Goal: Transaction & Acquisition: Purchase product/service

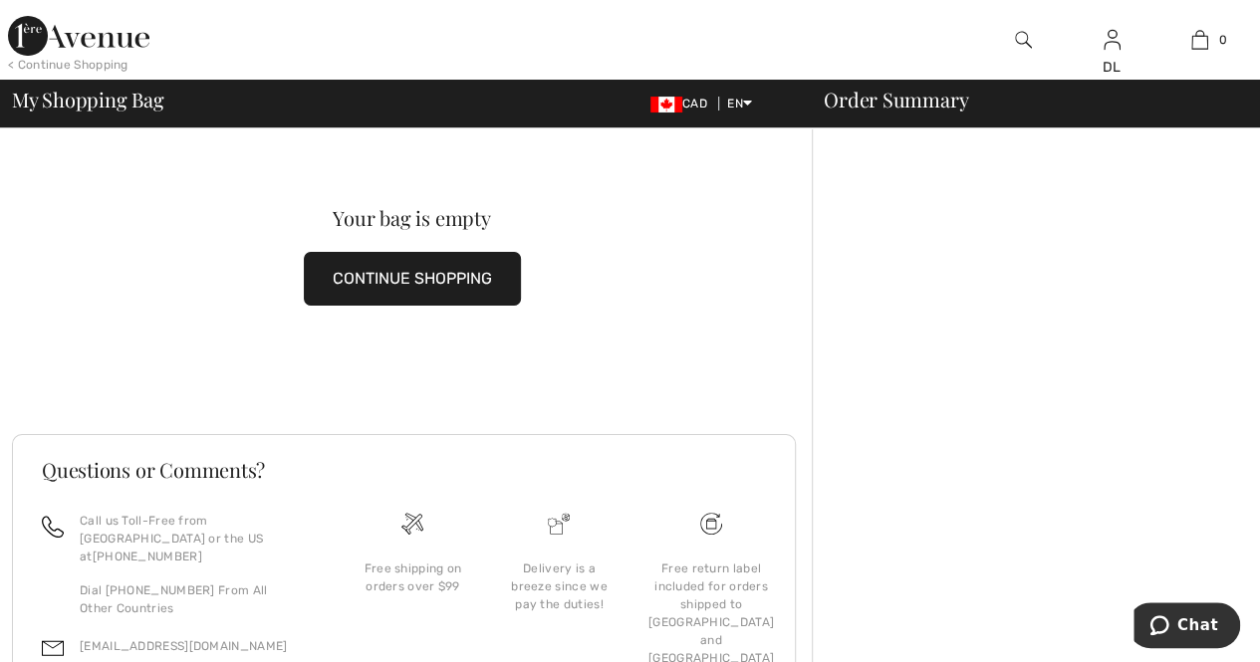
click at [375, 280] on button "CONTINUE SHOPPING" at bounding box center [412, 279] width 217 height 54
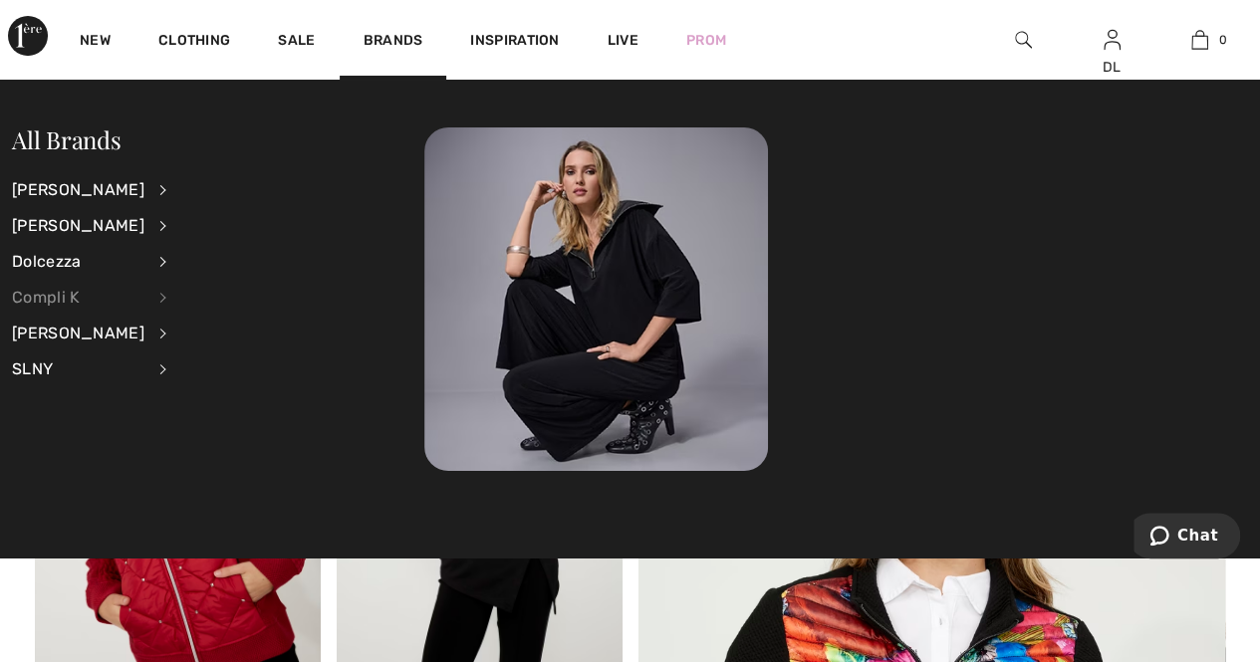
click at [72, 294] on div "Compli K" at bounding box center [78, 298] width 132 height 36
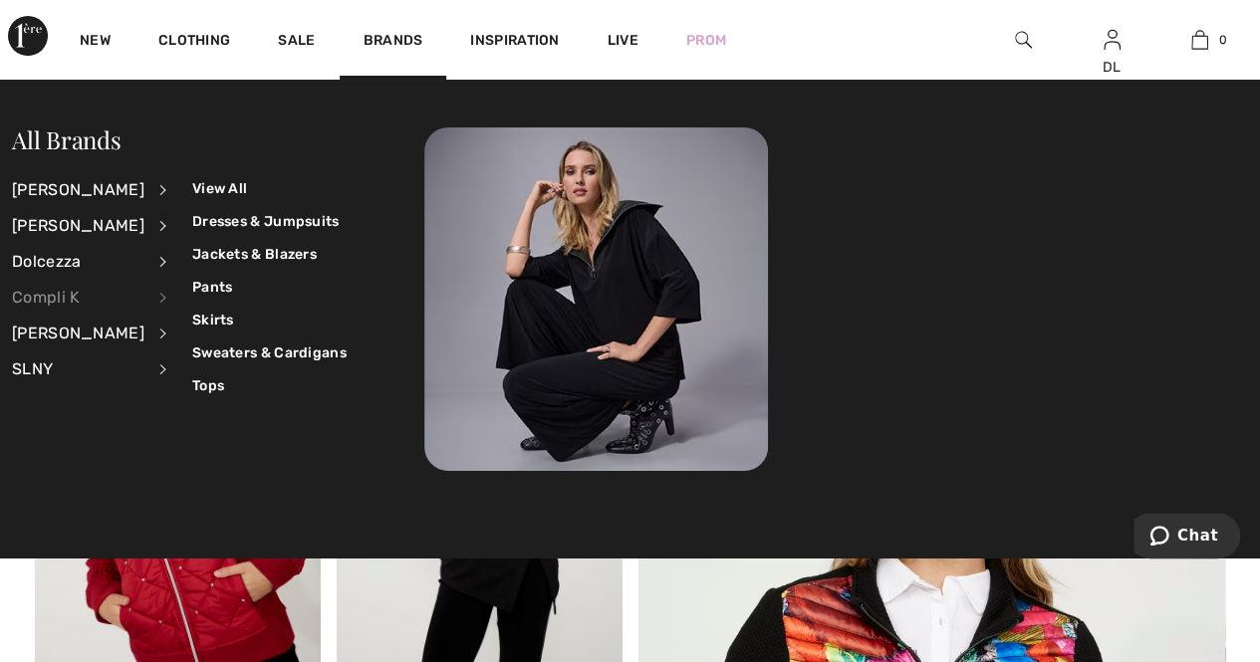
click at [43, 302] on div "Compli K" at bounding box center [78, 298] width 132 height 36
click at [245, 189] on link "View All" at bounding box center [269, 188] width 154 height 33
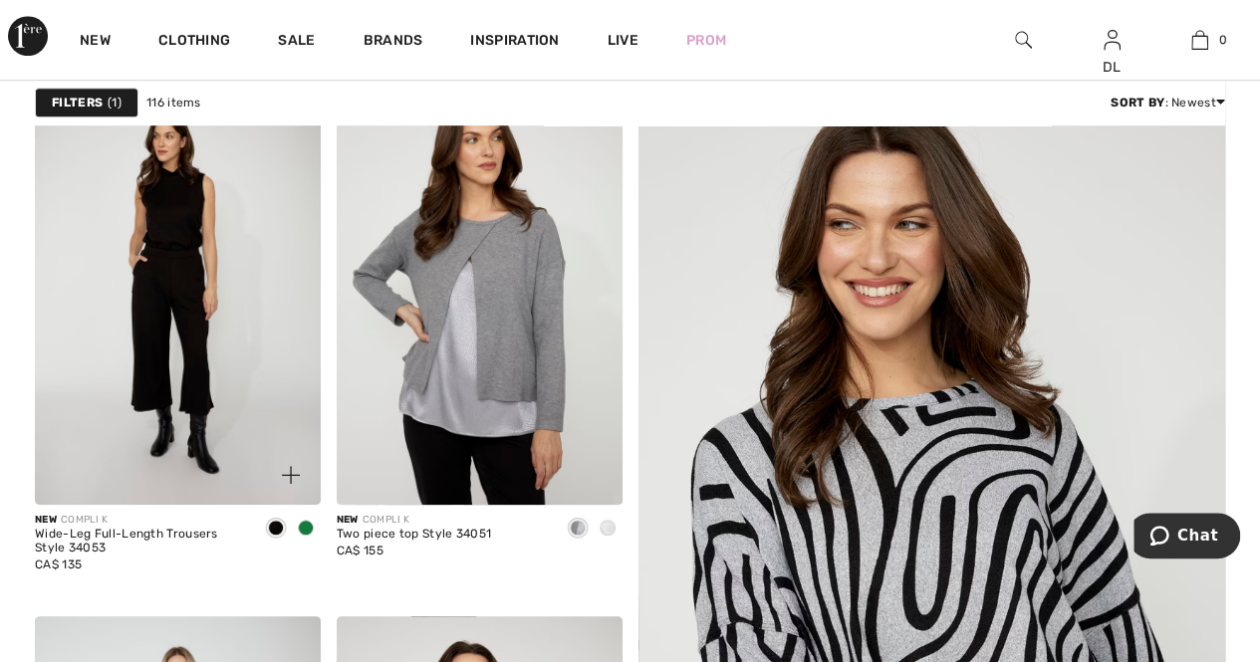
scroll to position [597, 0]
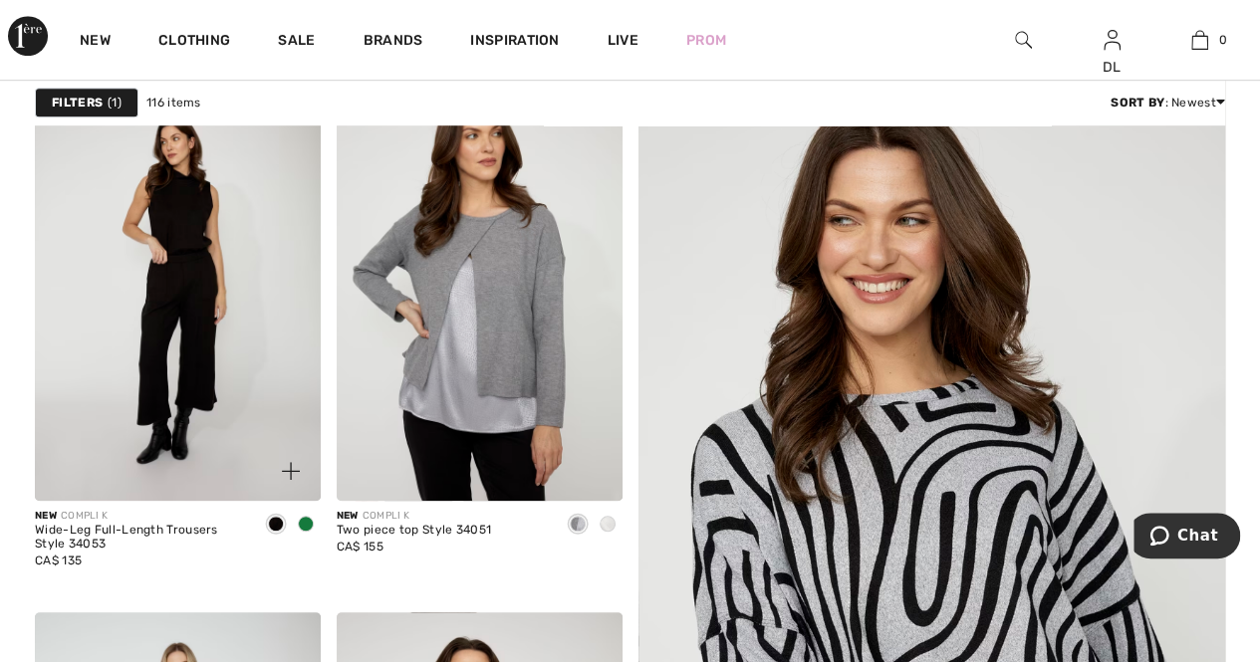
click at [306, 523] on span at bounding box center [306, 524] width 16 height 16
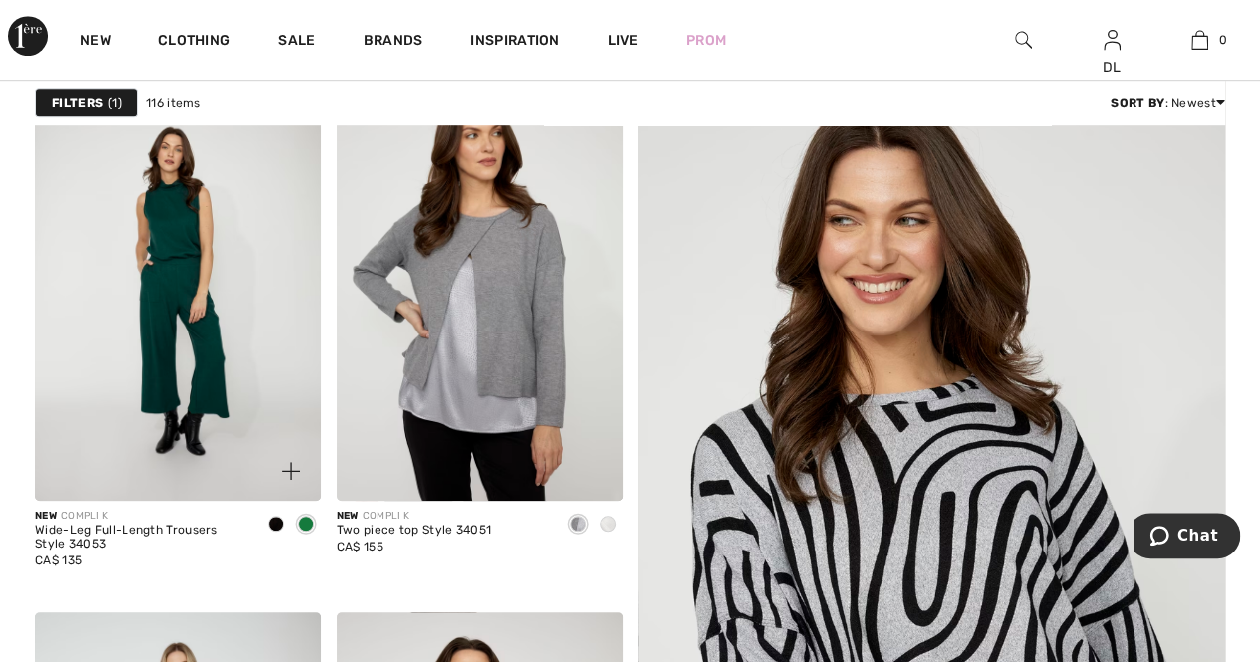
click at [264, 521] on div at bounding box center [276, 525] width 30 height 33
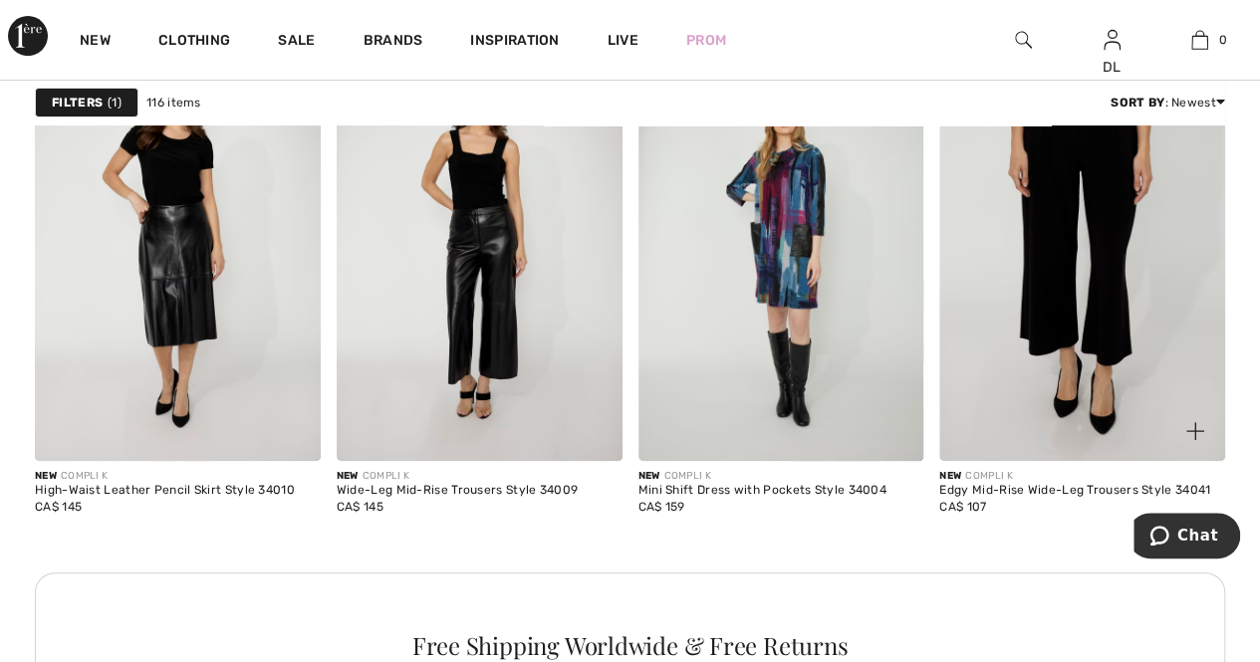
scroll to position [4083, 0]
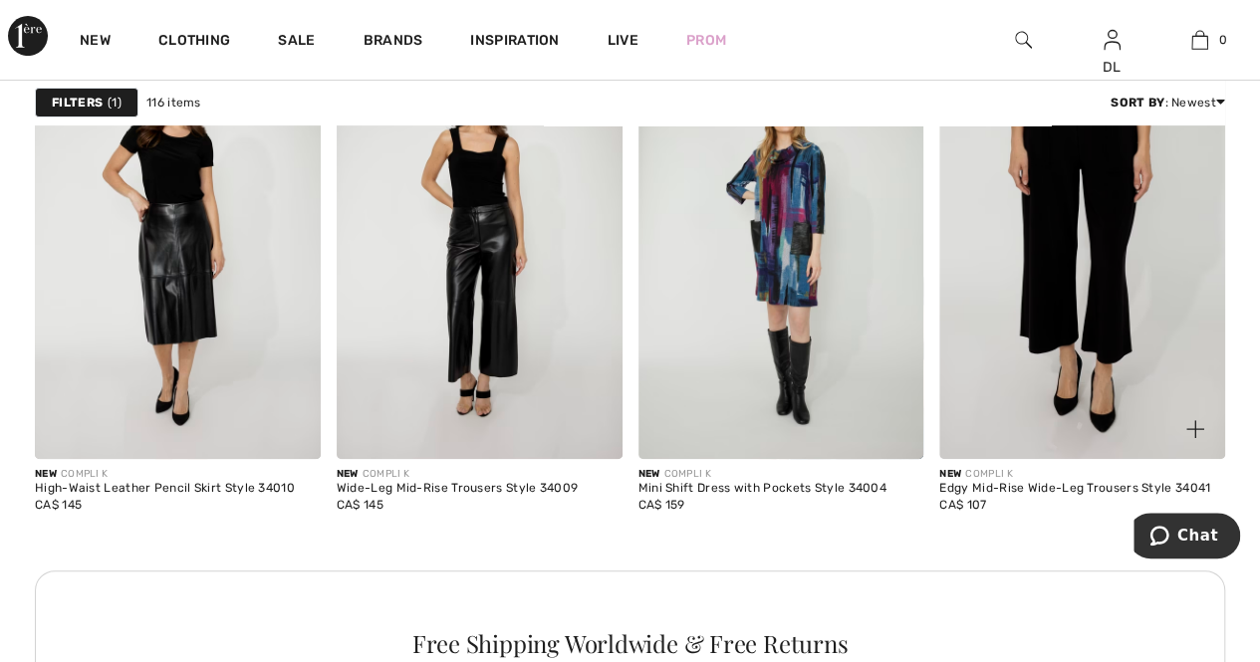
click at [998, 395] on img at bounding box center [1082, 245] width 286 height 428
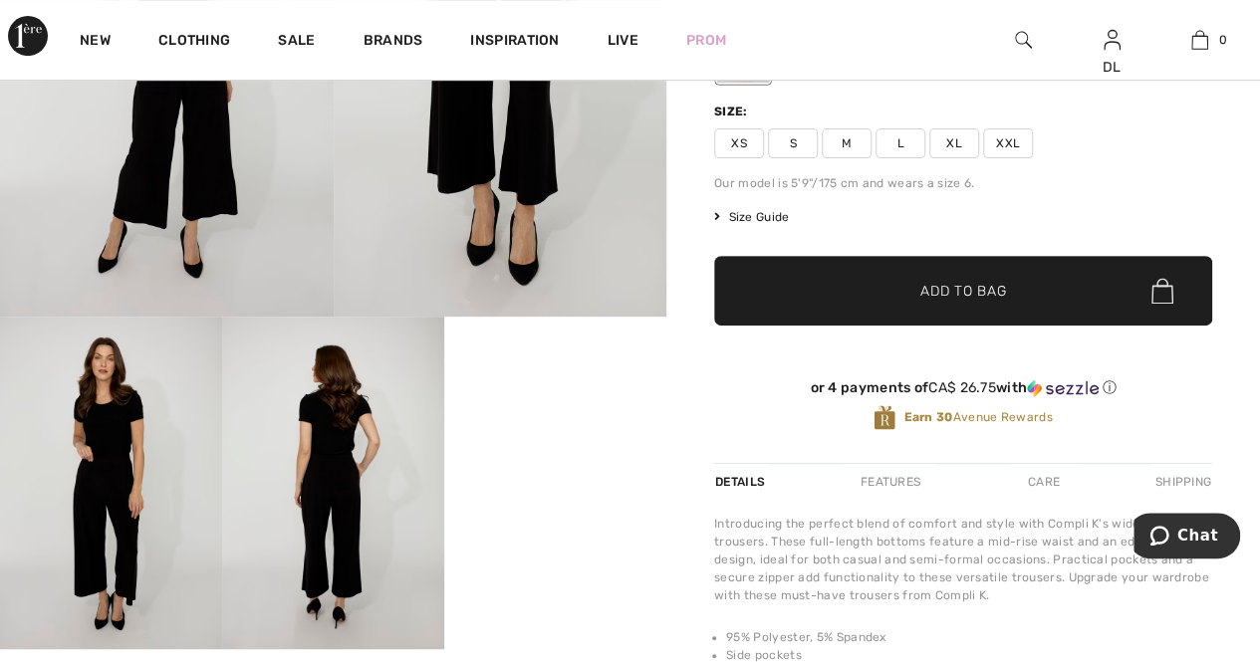
scroll to position [398, 0]
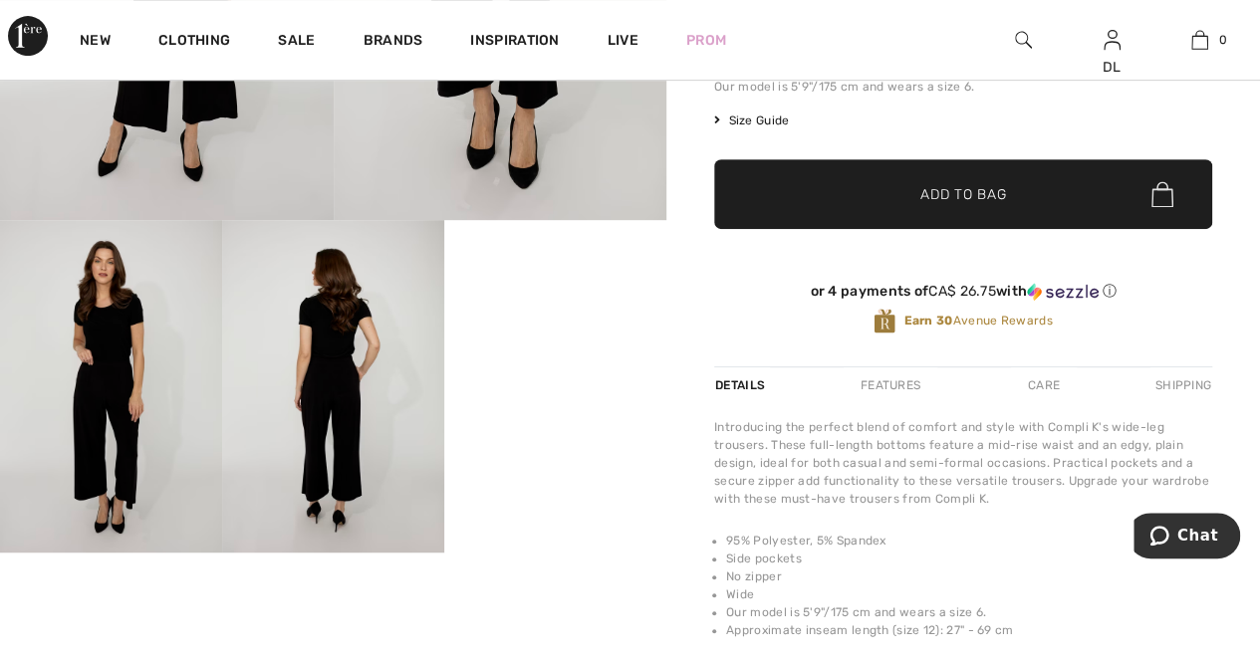
click at [564, 332] on video "Your browser does not support the video tag." at bounding box center [555, 276] width 222 height 112
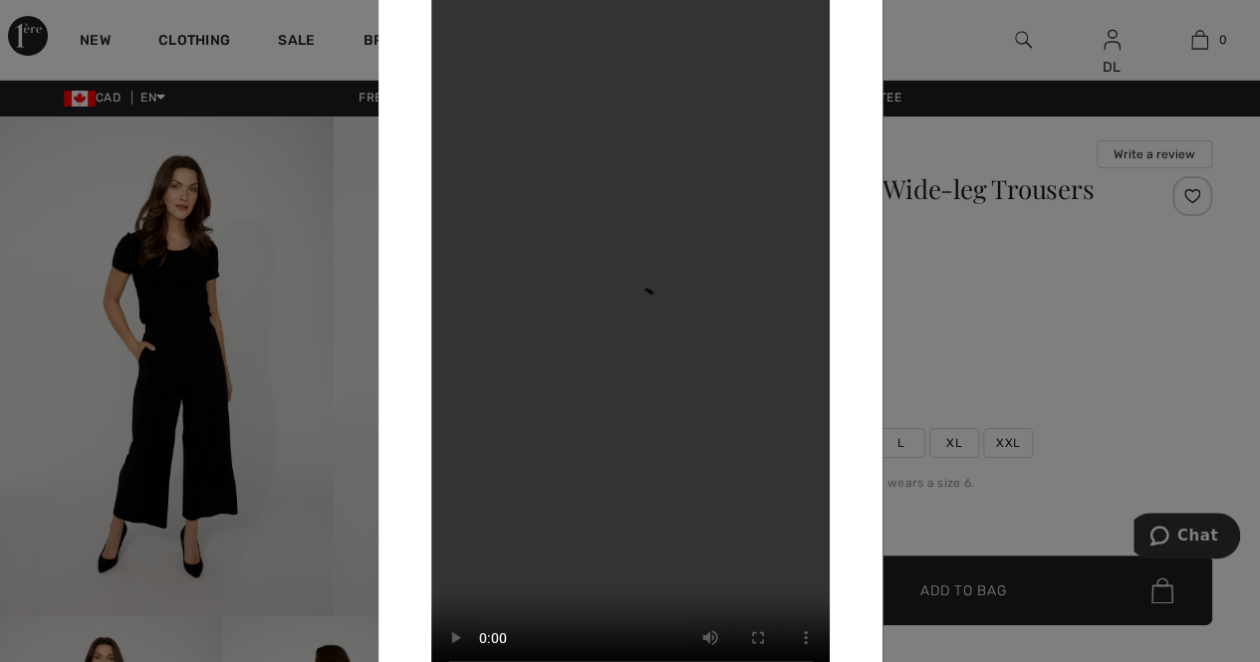
scroll to position [0, 0]
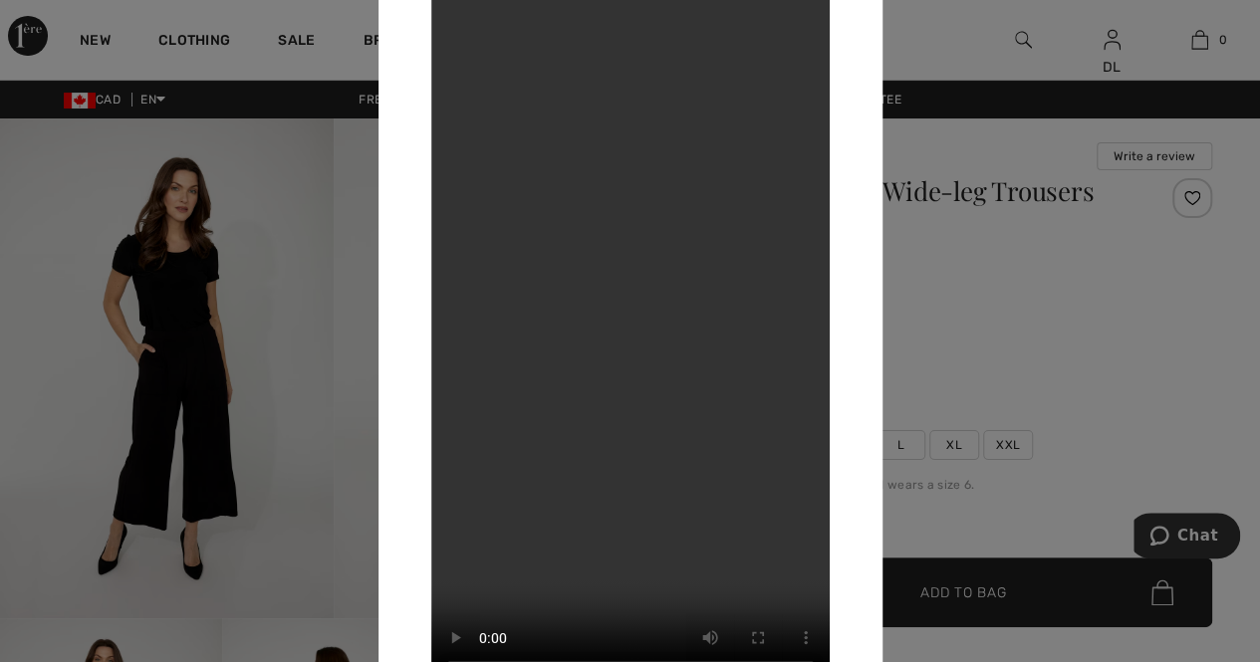
click at [321, 288] on div at bounding box center [630, 331] width 1260 height 662
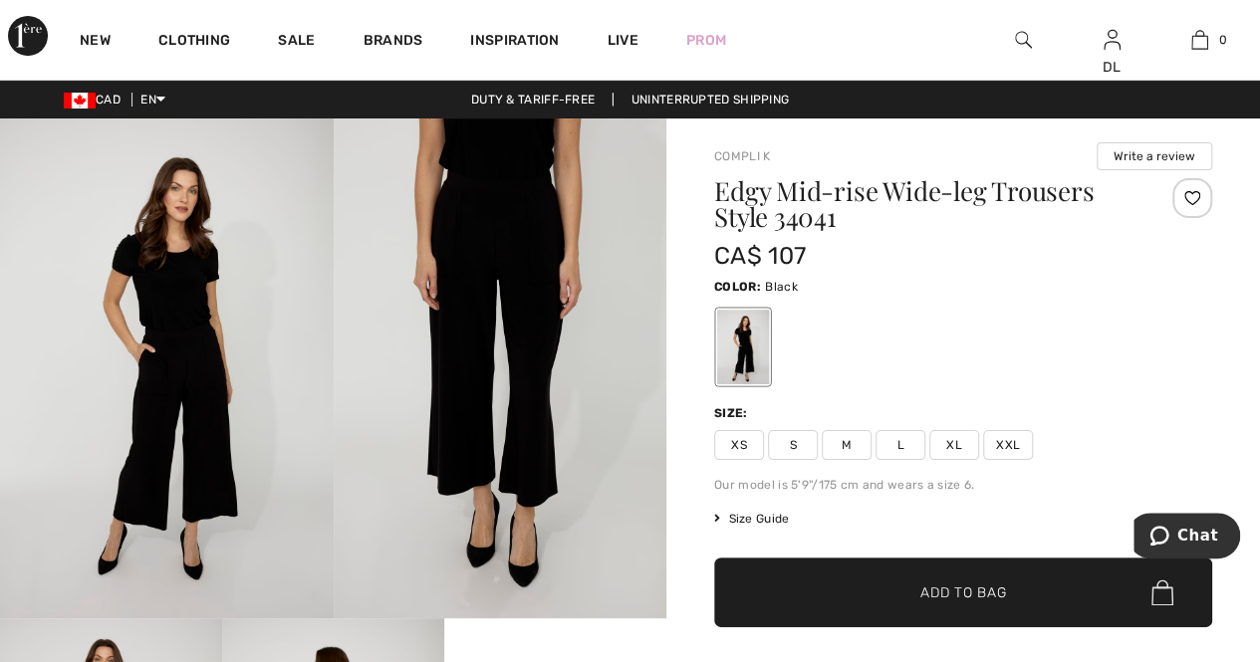
click at [950, 435] on span "XL" at bounding box center [954, 445] width 50 height 30
click at [894, 588] on span "✔ Added to Bag" at bounding box center [932, 593] width 121 height 21
click at [1187, 198] on div at bounding box center [1192, 198] width 40 height 40
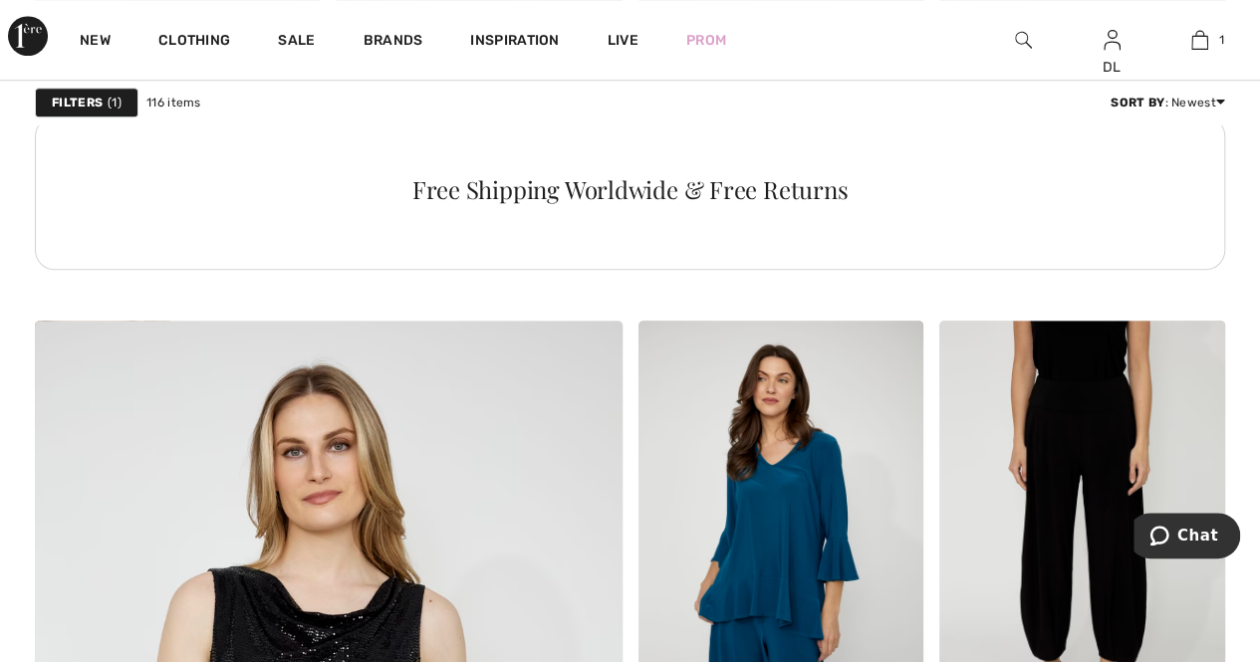
scroll to position [4581, 0]
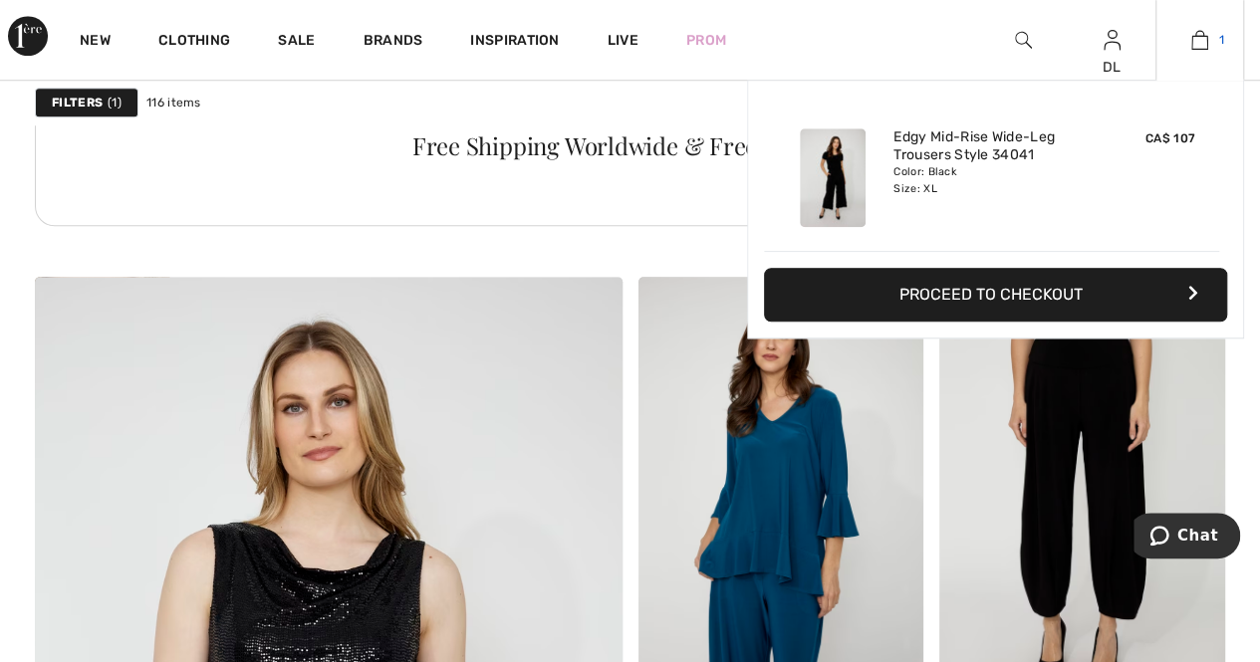
click at [1211, 44] on link "1" at bounding box center [1199, 40] width 87 height 24
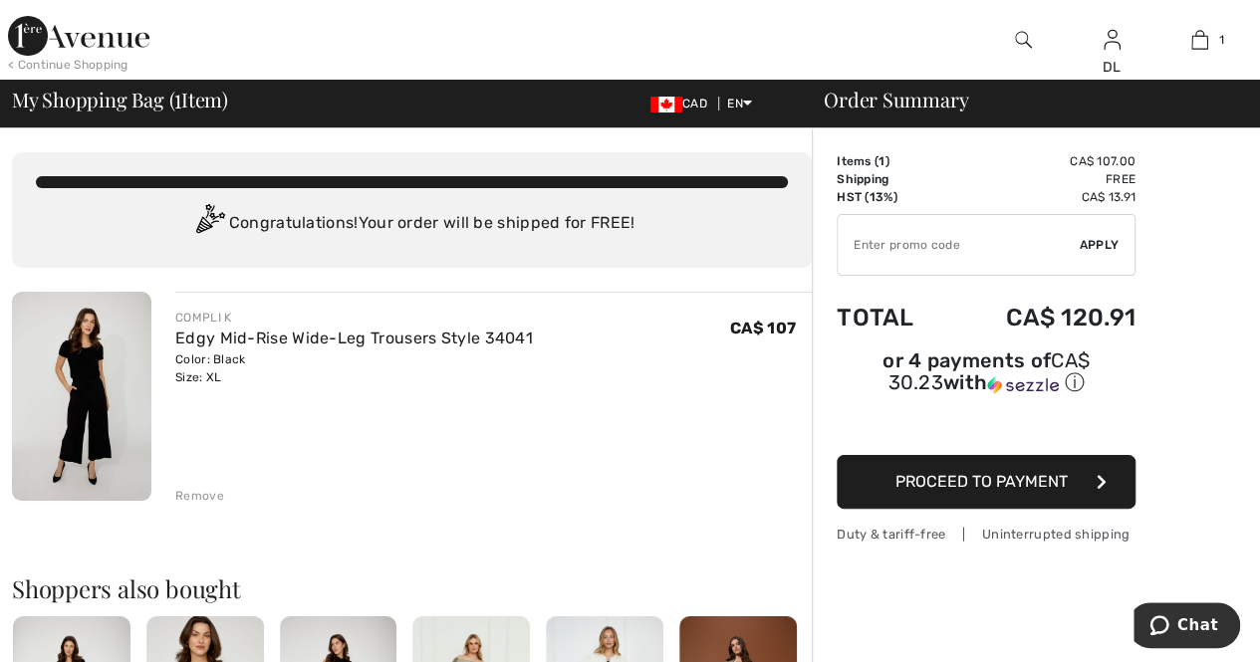
click at [188, 487] on div "Remove" at bounding box center [199, 496] width 49 height 18
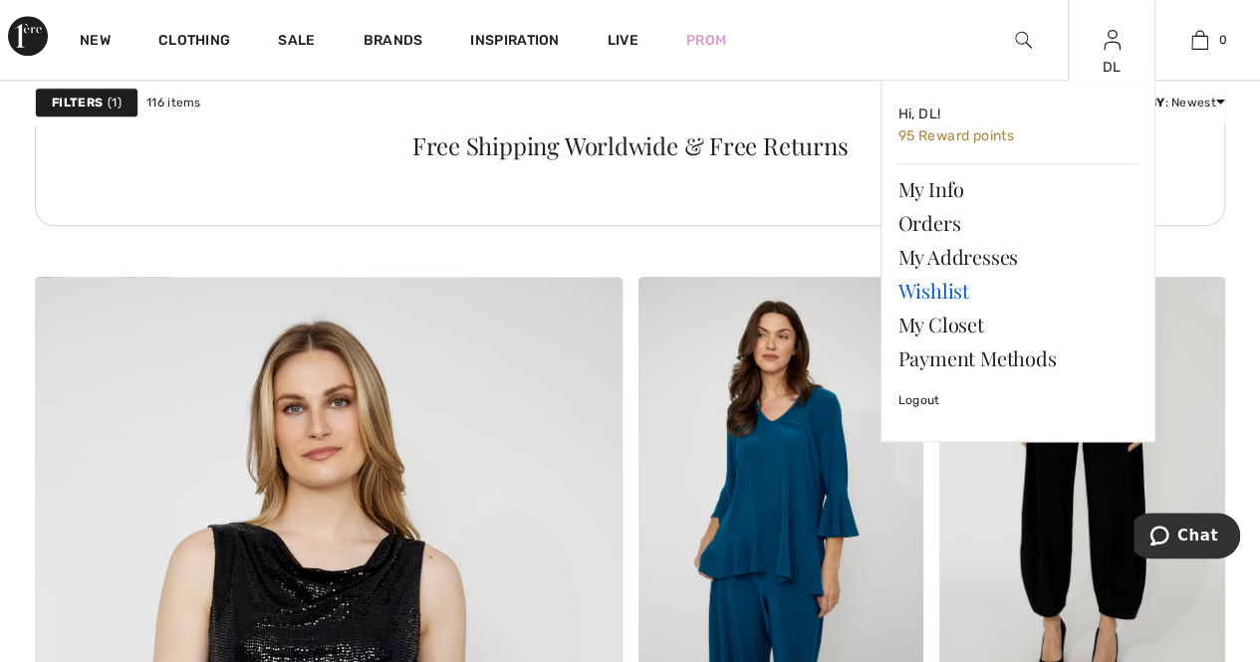
click at [928, 288] on link "Wishlist" at bounding box center [1017, 291] width 241 height 34
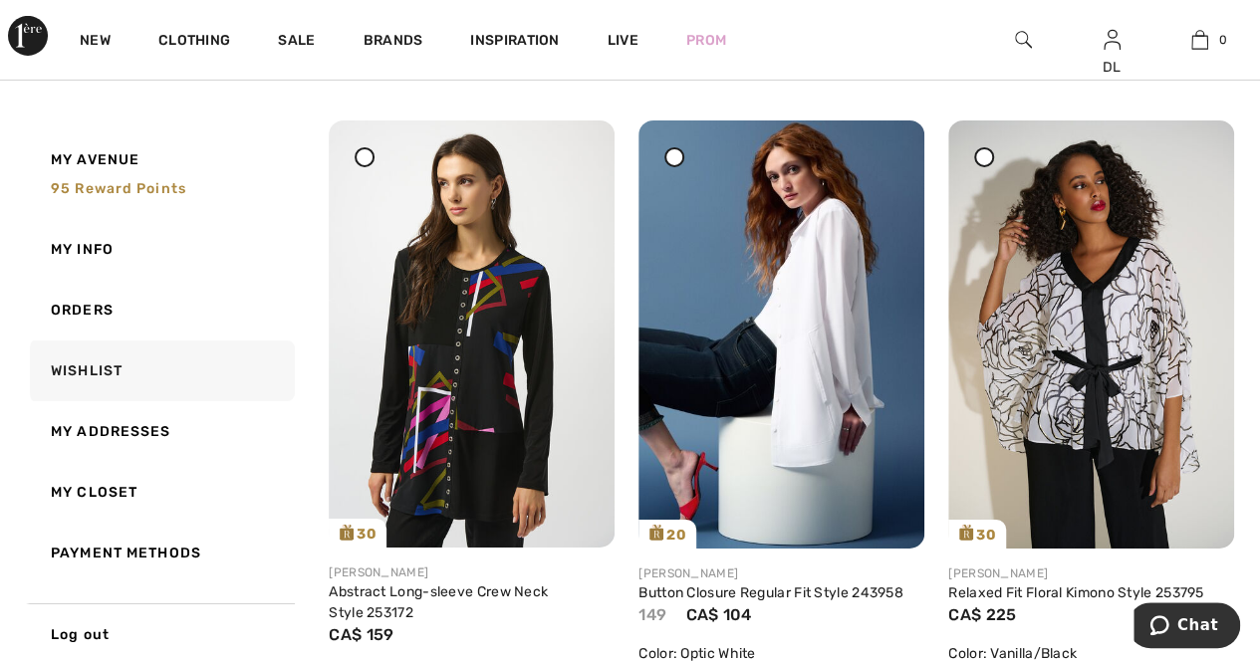
scroll to position [3329, 0]
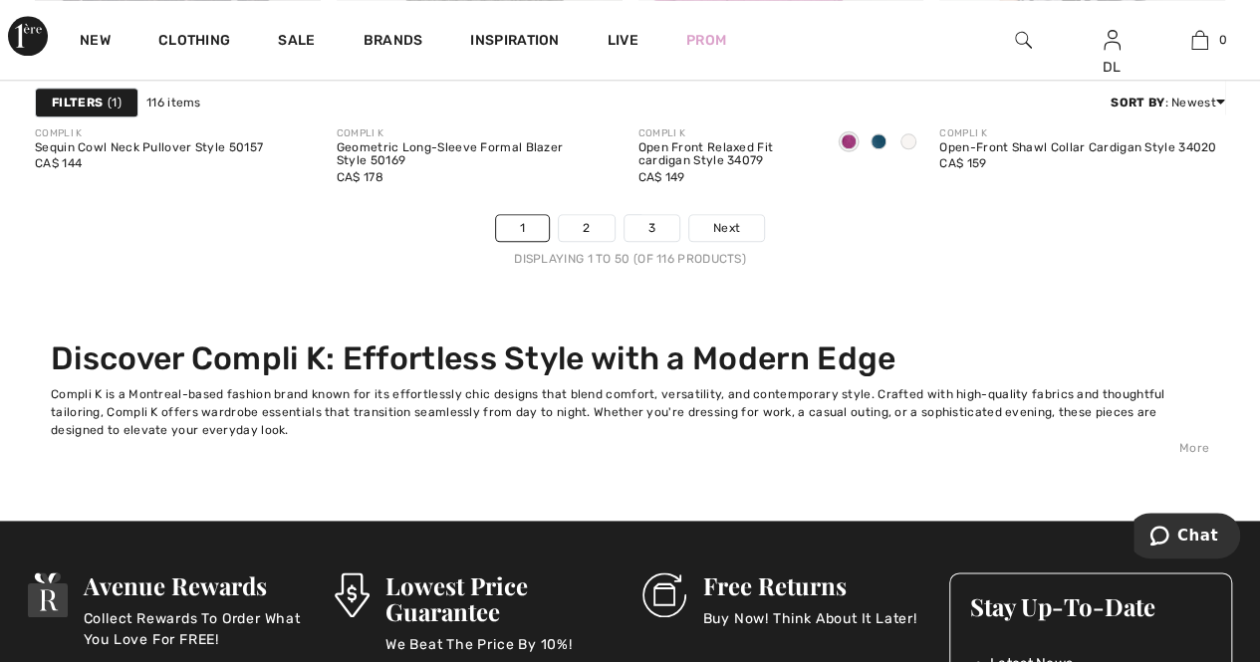
scroll to position [8663, 0]
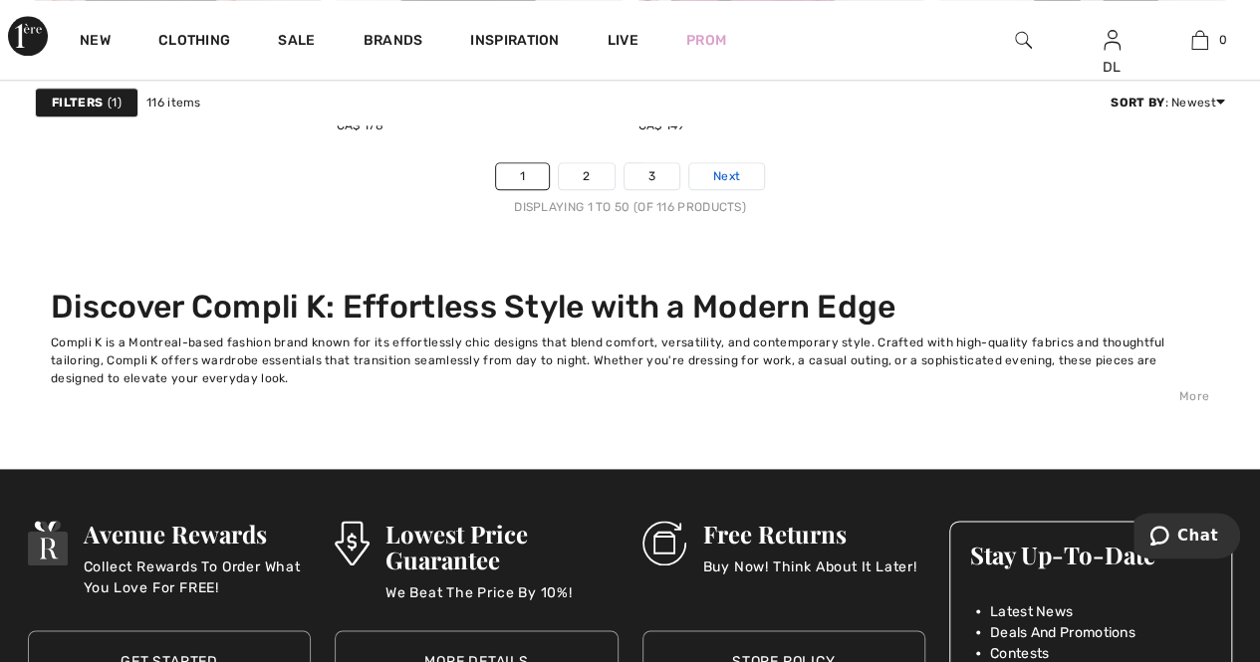
click at [730, 179] on span "Next" at bounding box center [726, 176] width 27 height 18
